Goal: Obtain resource: Download file/media

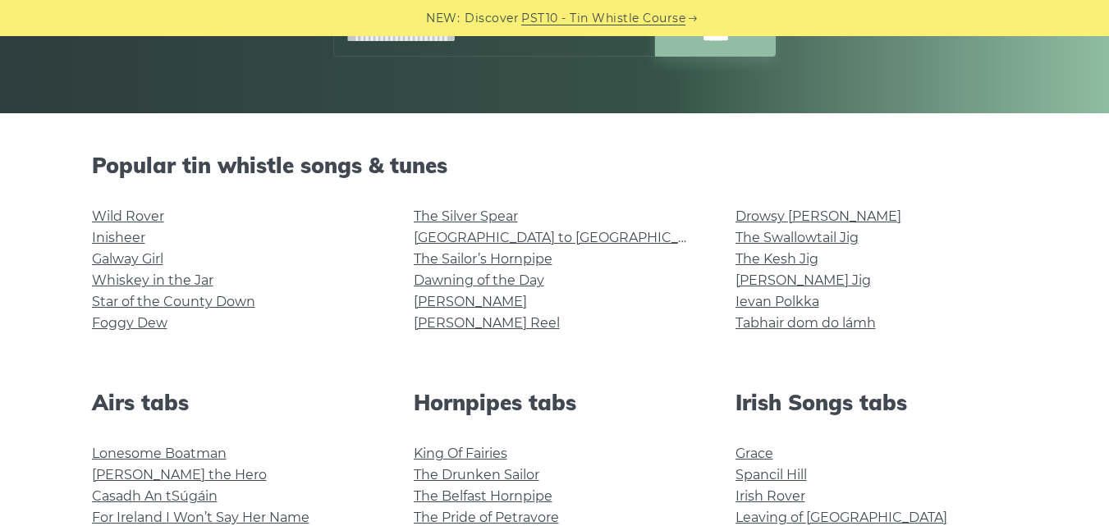
scroll to position [327, 0]
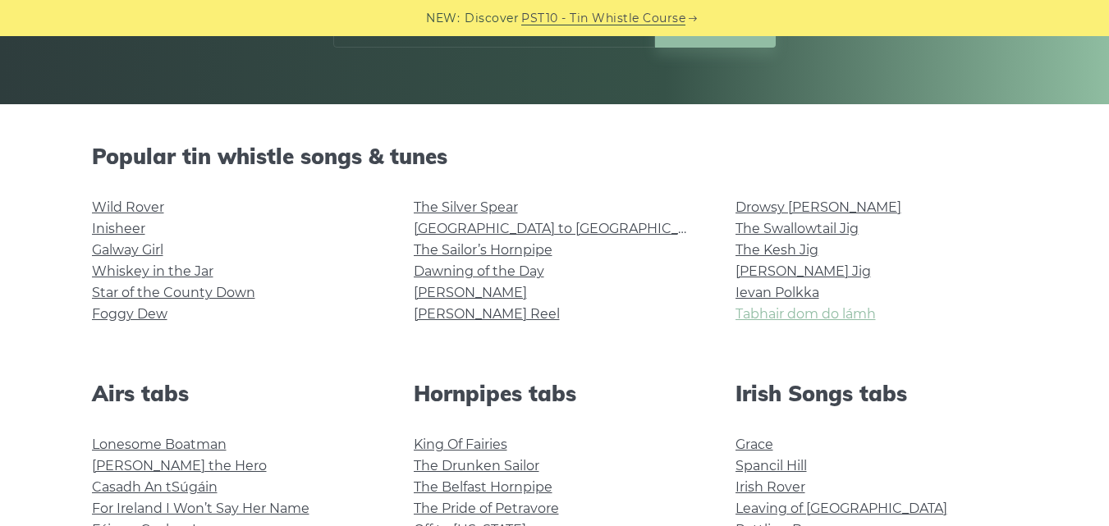
click at [816, 308] on link "Tabhair dom do lámh" at bounding box center [806, 314] width 140 height 16
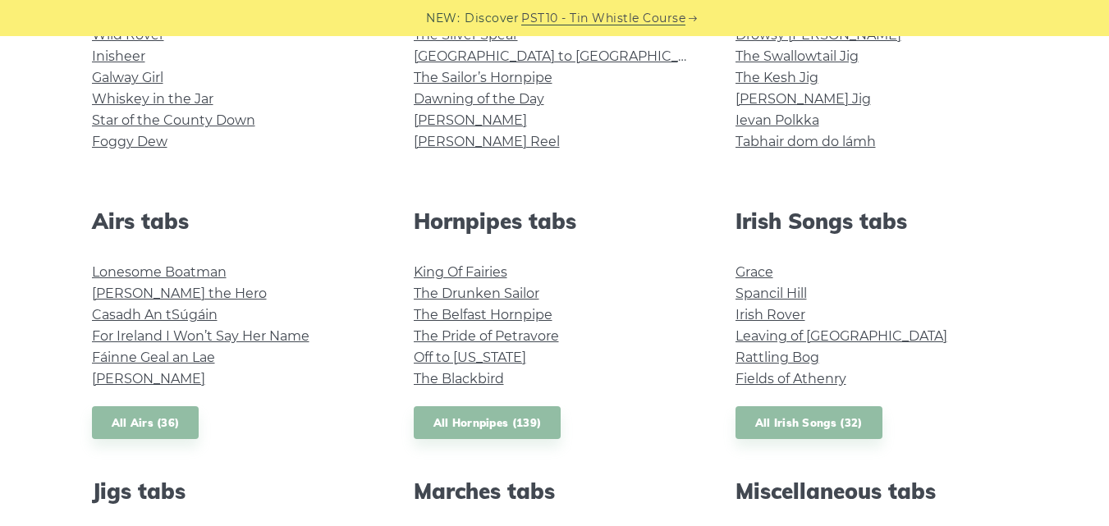
scroll to position [0, 0]
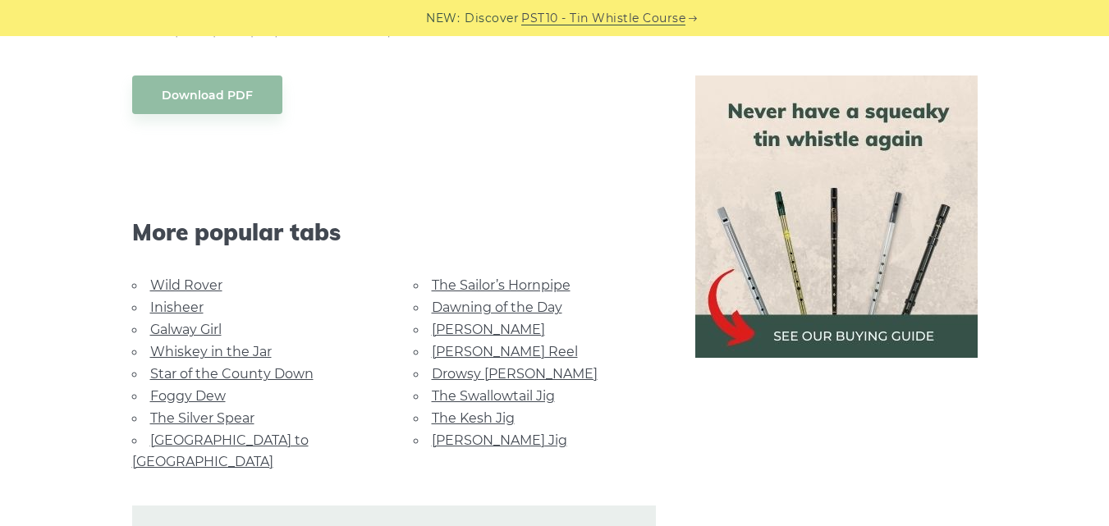
scroll to position [1429, 0]
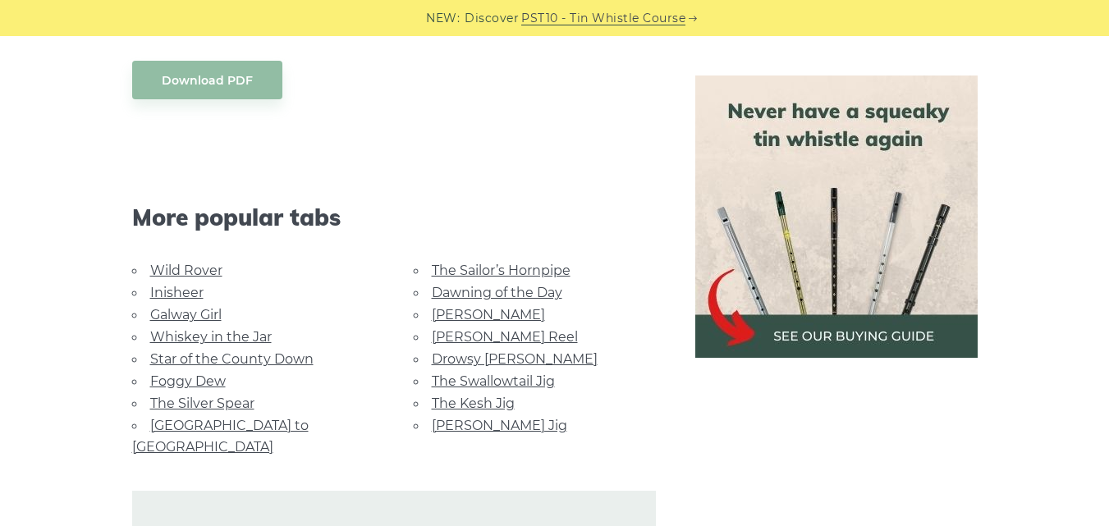
click at [185, 316] on link "Galway Girl" at bounding box center [185, 315] width 71 height 16
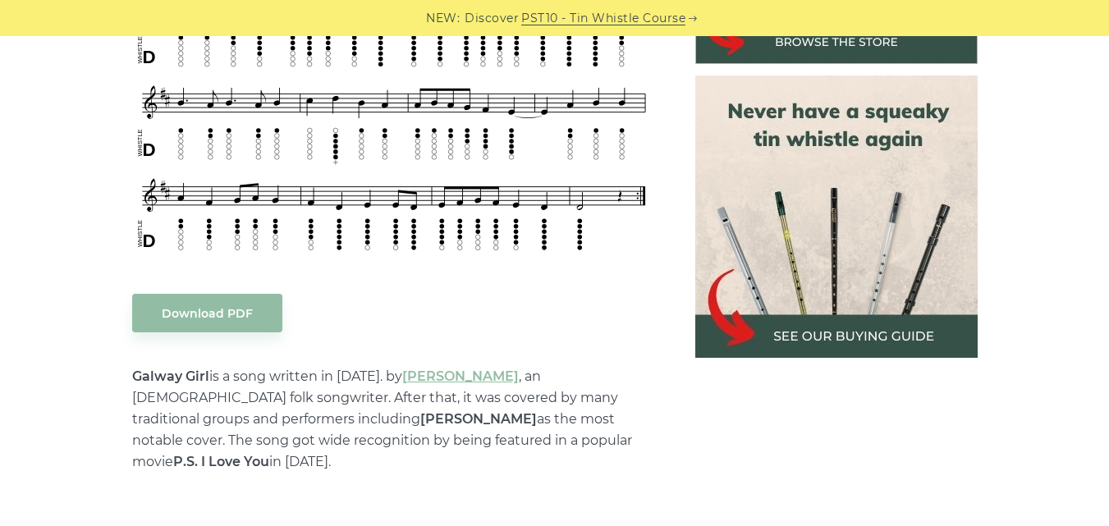
scroll to position [793, 0]
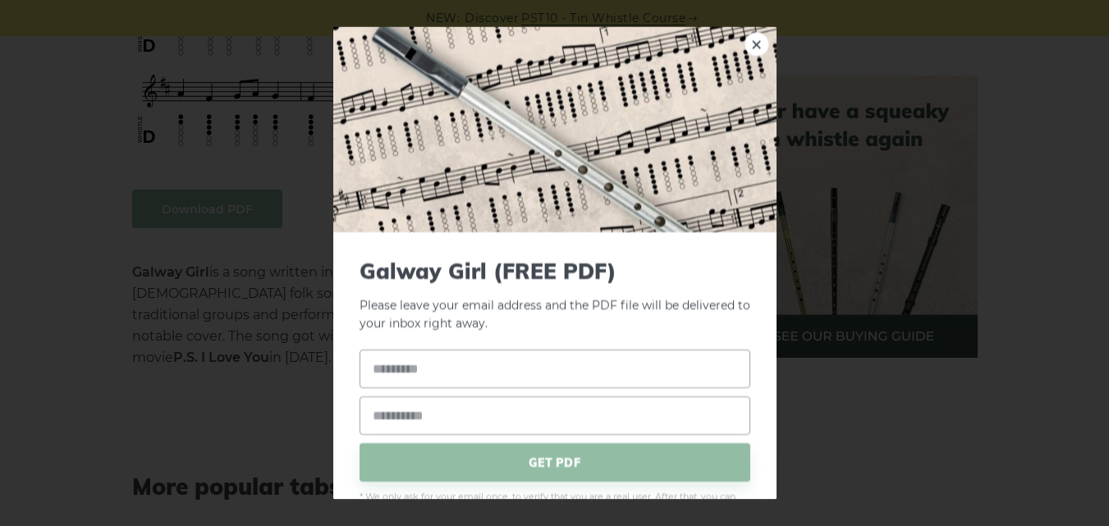
click at [555, 374] on input "text" at bounding box center [555, 369] width 391 height 39
type input "*******"
click at [489, 411] on input "email" at bounding box center [555, 416] width 391 height 39
type input "**********"
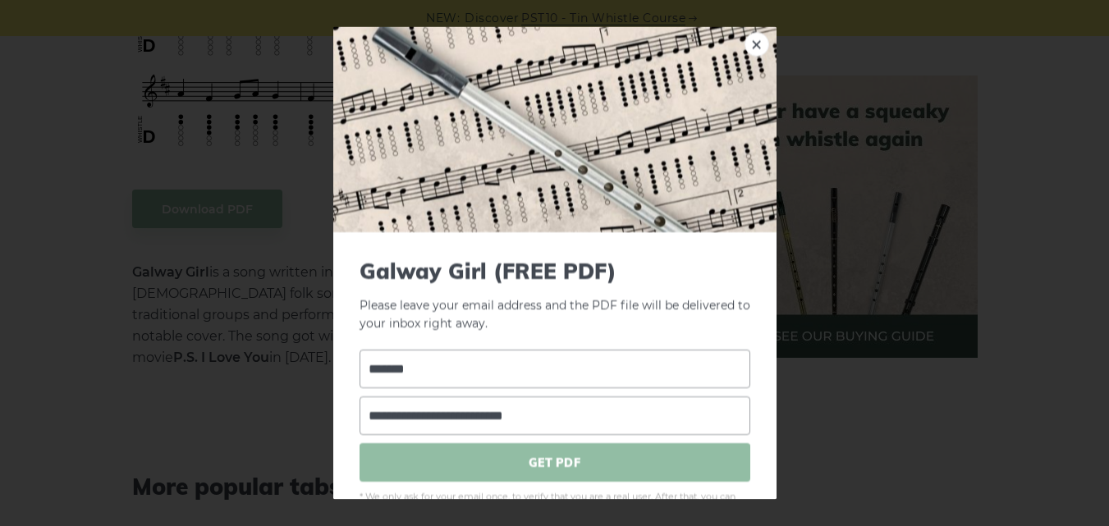
click at [450, 462] on span "GET PDF" at bounding box center [555, 462] width 391 height 39
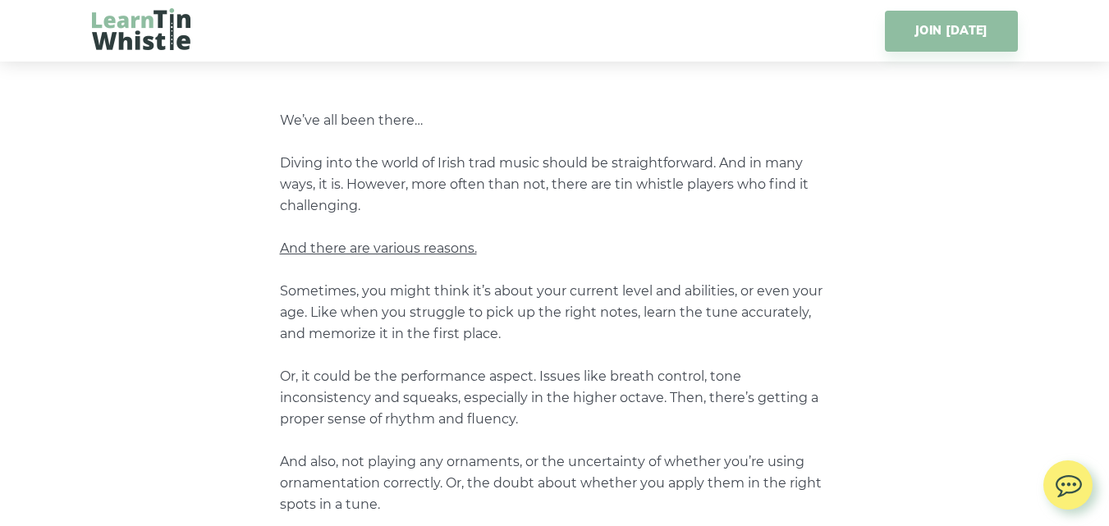
scroll to position [1380, 0]
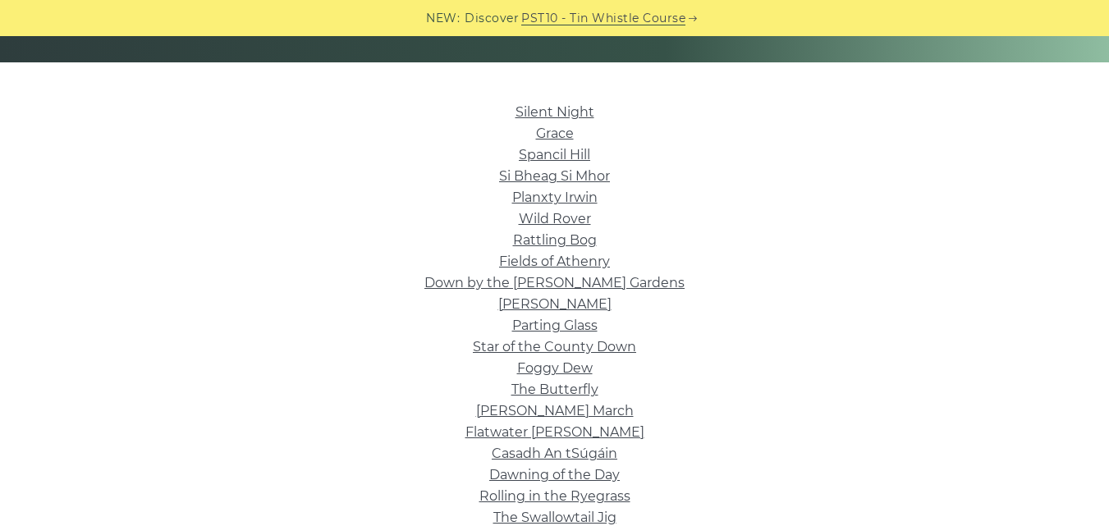
scroll to position [382, 0]
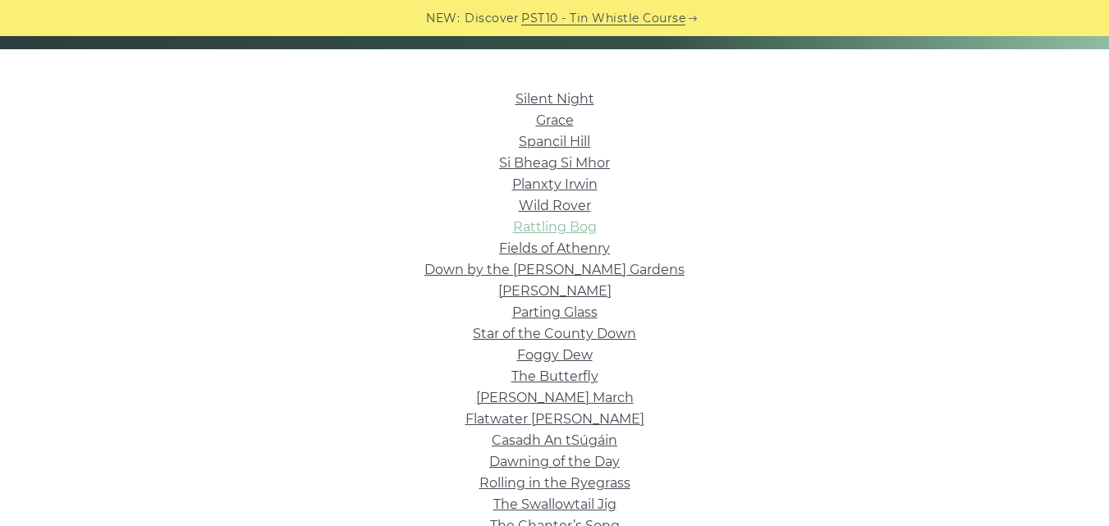
click at [562, 232] on link "Rattling Bog" at bounding box center [555, 227] width 84 height 16
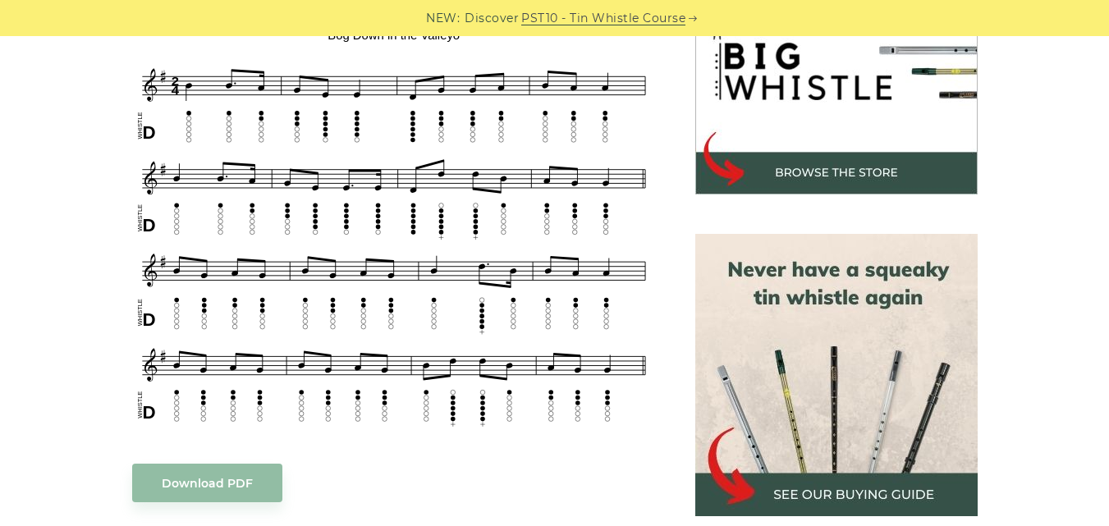
scroll to position [617, 0]
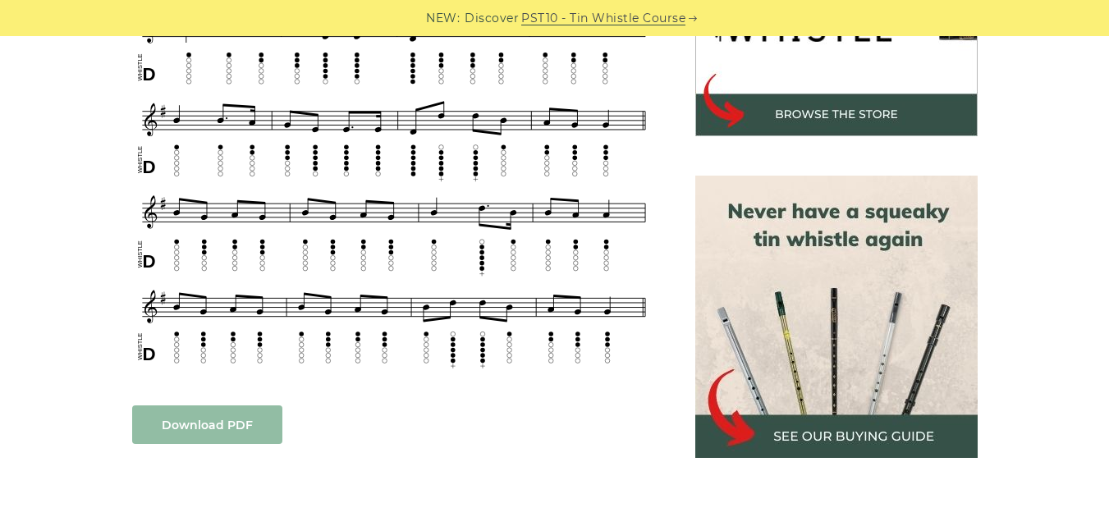
click at [188, 420] on link "Download PDF" at bounding box center [207, 425] width 150 height 39
